Goal: Task Accomplishment & Management: Complete application form

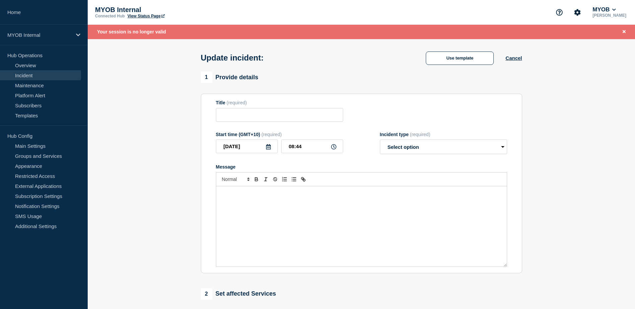
click at [460, 46] on div "Update incident: Use template Cancel" at bounding box center [361, 55] width 336 height 33
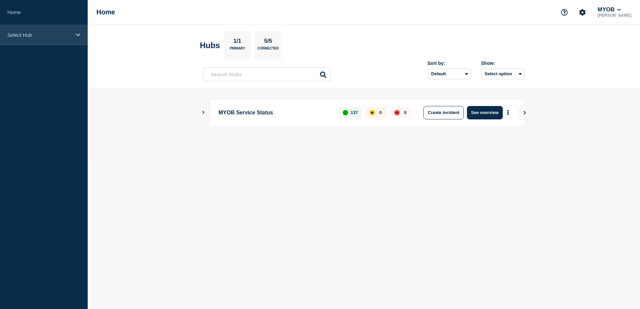
click at [74, 34] on div "Select Hub" at bounding box center [44, 35] width 88 height 20
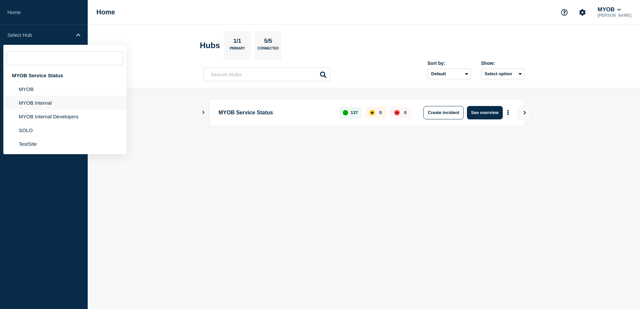
click at [52, 103] on li "MYOB Internal" at bounding box center [64, 103] width 123 height 14
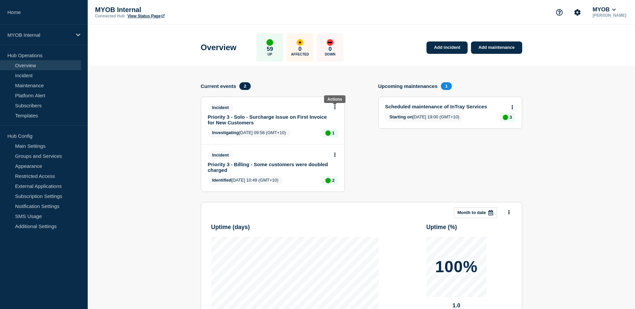
click at [335, 109] on icon at bounding box center [335, 107] width 2 height 4
click at [333, 131] on link "Update incident" at bounding box center [334, 131] width 32 height 5
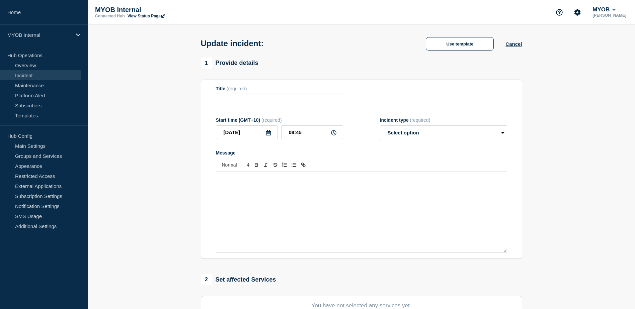
type input "Priority 3 - Solo - Surcharge Issue on First Invoice for New Customers"
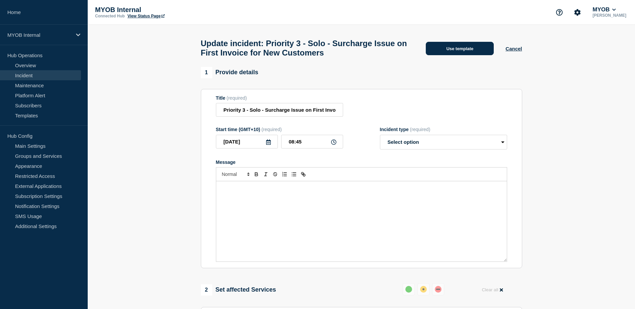
click at [454, 47] on button "Use template" at bounding box center [459, 48] width 68 height 13
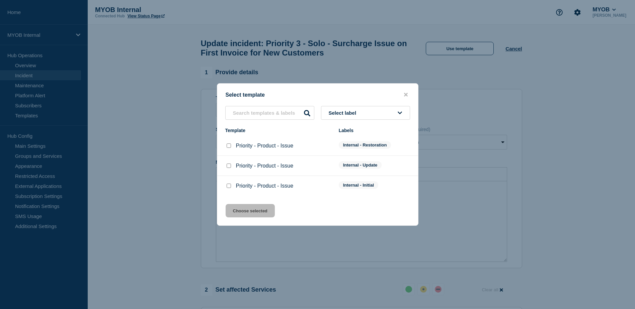
click at [230, 147] on input "Priority - Product - Issue checkbox" at bounding box center [228, 145] width 4 height 4
checkbox input "true"
click at [260, 209] on button "Choose selected" at bounding box center [249, 210] width 49 height 13
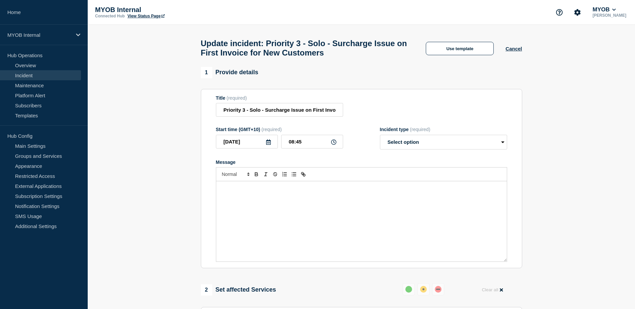
select select "resolved"
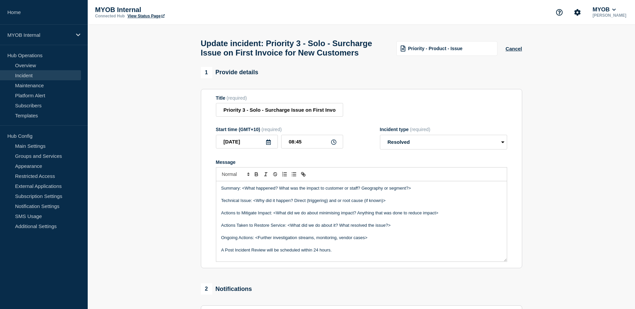
drag, startPoint x: 432, startPoint y: 203, endPoint x: 243, endPoint y: 202, distance: 189.3
click at [243, 191] on p "Summary: <What happened? What was the impact to customer or staff? Geography or…" at bounding box center [361, 188] width 280 height 6
click at [402, 191] on p "Summary: Since [DATE] till [DATE] new customers were being" at bounding box center [361, 188] width 280 height 6
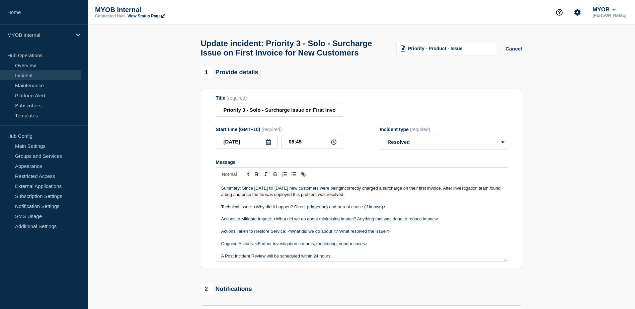
drag, startPoint x: 404, startPoint y: 208, endPoint x: 241, endPoint y: 202, distance: 163.0
click at [241, 198] on p "Summary: Since [DATE] till [DATE] new customers were being incorrectly charged …" at bounding box center [361, 191] width 280 height 12
copy p "Since [DATE] till [DATE] new customers were being incorrectly charged a surchar…"
click at [395, 198] on p "Summary: Since [DATE] till [DATE] new customers were being incorrectly charged …" at bounding box center [361, 191] width 280 height 12
drag, startPoint x: 399, startPoint y: 208, endPoint x: 242, endPoint y: 199, distance: 157.1
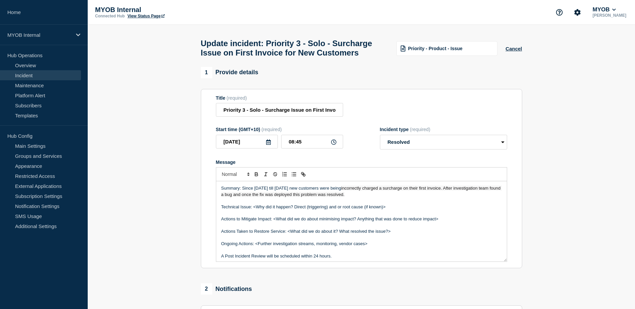
click at [242, 199] on div "Summary: Since [DATE] till [DATE] new customers were being incorrectly charged …" at bounding box center [361, 221] width 290 height 80
click at [494, 198] on p "Summary: Between [DATE] and [DATE], new customers were incorrectly charged a su…" at bounding box center [361, 191] width 280 height 12
drag, startPoint x: 394, startPoint y: 219, endPoint x: 264, endPoint y: 225, distance: 129.6
click at [253, 210] on p "Technical Issue: <Why did it happen? Direct (triggering) and or root cause (if …" at bounding box center [361, 207] width 280 height 6
drag, startPoint x: 440, startPoint y: 232, endPoint x: 218, endPoint y: 228, distance: 222.5
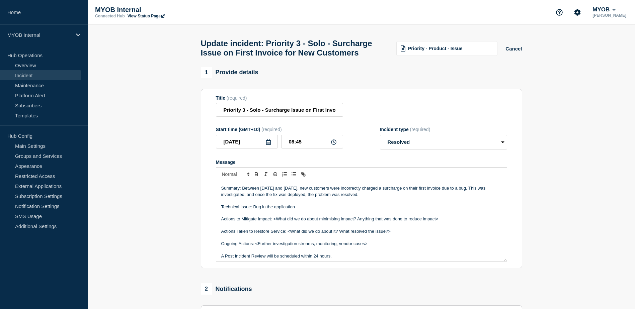
click at [218, 228] on div "Summary: Between [DATE] and [DATE], new customers were incorrectly charged a su…" at bounding box center [361, 221] width 290 height 80
drag, startPoint x: 397, startPoint y: 234, endPoint x: 288, endPoint y: 231, distance: 109.1
click at [288, 222] on p "Actions Taken to Restore Service: <What did we do about it? What resolved the i…" at bounding box center [361, 219] width 280 height 6
drag, startPoint x: 370, startPoint y: 245, endPoint x: 255, endPoint y: 247, distance: 114.8
click at [255, 234] on p "Ongoing Actions: <Further investigation streams, monitoring, vendor cases>" at bounding box center [361, 231] width 280 height 6
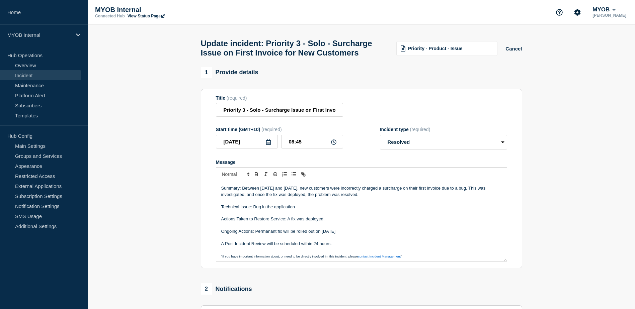
drag, startPoint x: 348, startPoint y: 259, endPoint x: 205, endPoint y: 257, distance: 142.8
click at [205, 257] on section "Title (required) Priority 3 - Solo - Surcharge Issue on First Invoice for New C…" at bounding box center [361, 179] width 321 height 180
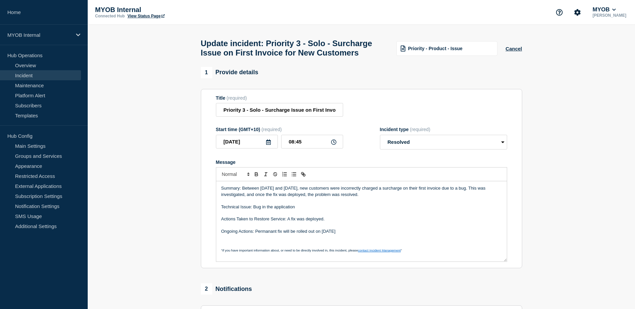
drag, startPoint x: 350, startPoint y: 247, endPoint x: 211, endPoint y: 201, distance: 146.4
click at [211, 201] on section "Title (required) Priority 3 - Solo - Surcharge Issue on First Invoice for New C…" at bounding box center [361, 179] width 321 height 180
copy div "Summary: Between [DATE] and [DATE], new customers were incorrectly charged a su…"
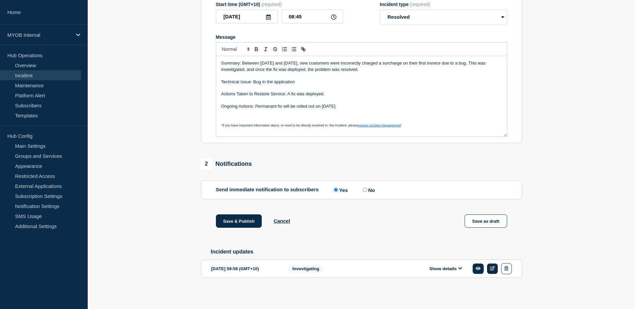
scroll to position [141, 0]
click at [238, 217] on button "Save & Publish" at bounding box center [239, 220] width 46 height 13
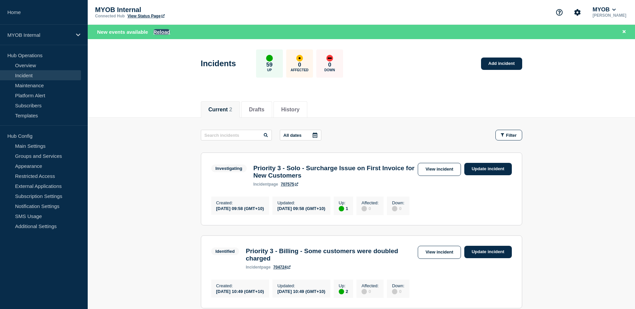
click at [167, 30] on button "Reload" at bounding box center [161, 32] width 17 height 6
